Goal: Transaction & Acquisition: Download file/media

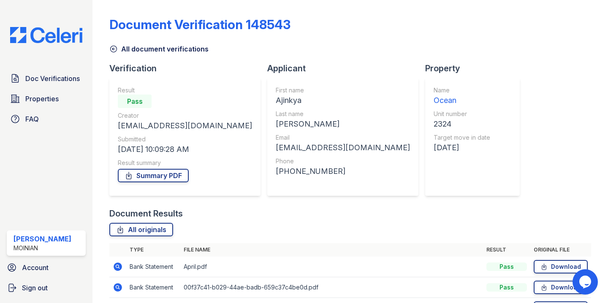
click at [47, 35] on img at bounding box center [46, 35] width 86 height 16
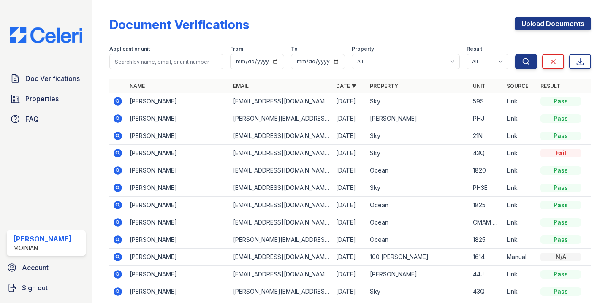
click at [114, 106] on td at bounding box center [117, 101] width 17 height 17
click at [116, 100] on icon at bounding box center [118, 101] width 10 height 10
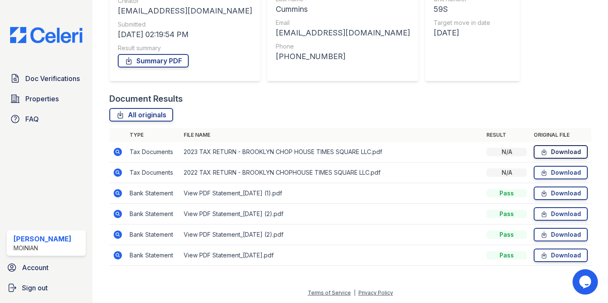
click at [565, 151] on link "Download" at bounding box center [560, 152] width 54 height 14
click at [576, 162] on td "Download" at bounding box center [560, 172] width 61 height 21
click at [569, 172] on link "Download" at bounding box center [560, 173] width 54 height 14
click at [557, 192] on link "Download" at bounding box center [560, 194] width 54 height 14
click at [552, 212] on link "Download" at bounding box center [560, 214] width 54 height 14
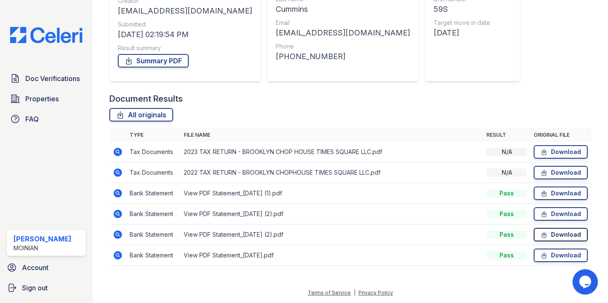
click at [549, 233] on link "Download" at bounding box center [560, 235] width 54 height 14
click at [560, 252] on link "Download" at bounding box center [560, 256] width 54 height 14
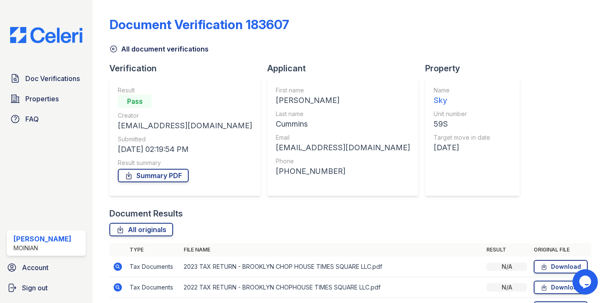
scroll to position [115, 0]
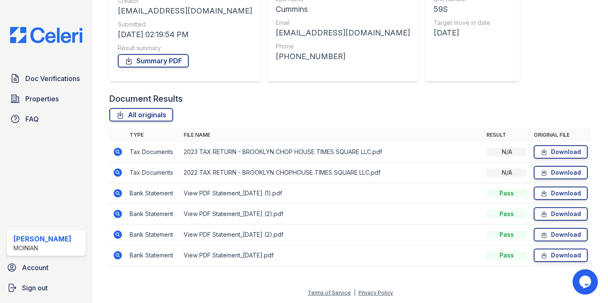
click at [111, 230] on td at bounding box center [117, 234] width 17 height 21
click at [113, 232] on icon at bounding box center [118, 235] width 10 height 10
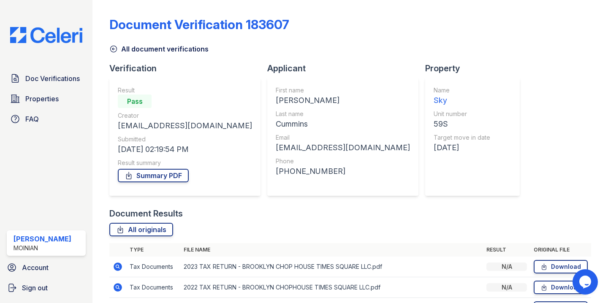
scroll to position [115, 0]
